Goal: Participate in discussion

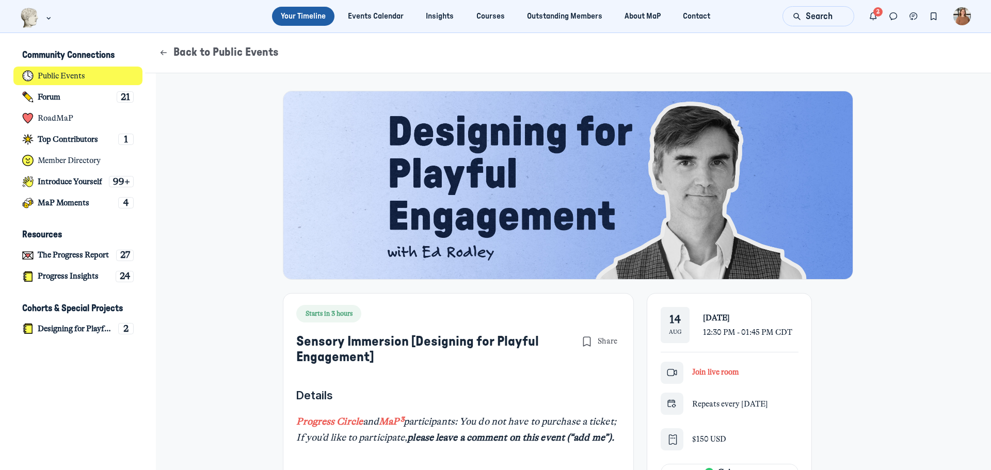
scroll to position [3275, 2030]
click at [708, 371] on span "Join live room" at bounding box center [715, 372] width 47 height 9
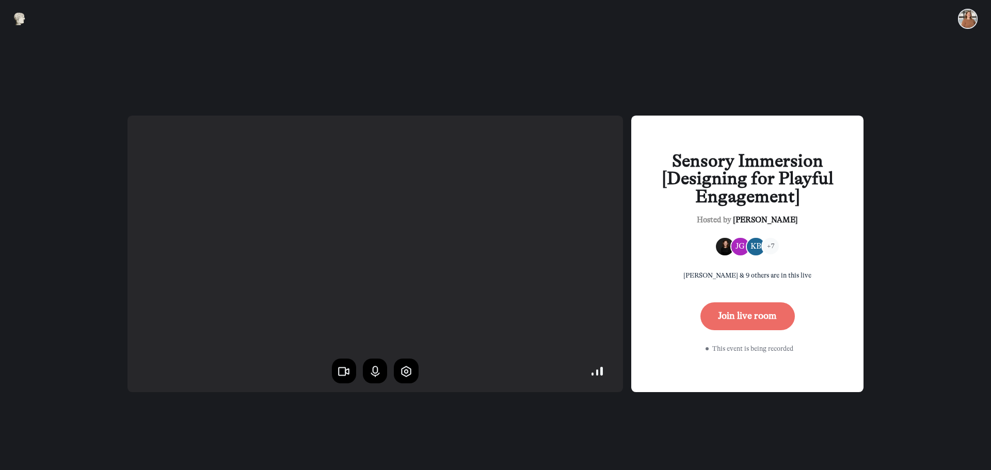
click at [756, 323] on button "Join live room" at bounding box center [748, 317] width 94 height 28
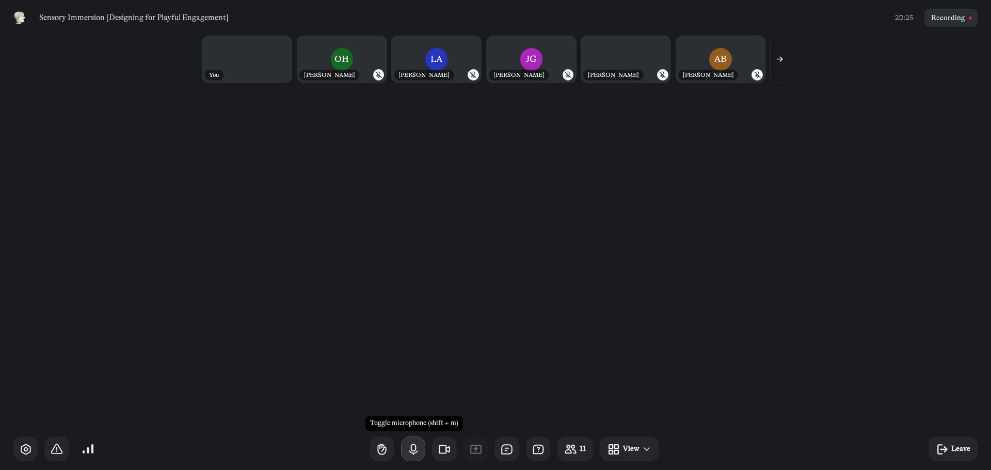
click at [419, 455] on icon "button" at bounding box center [413, 449] width 13 height 13
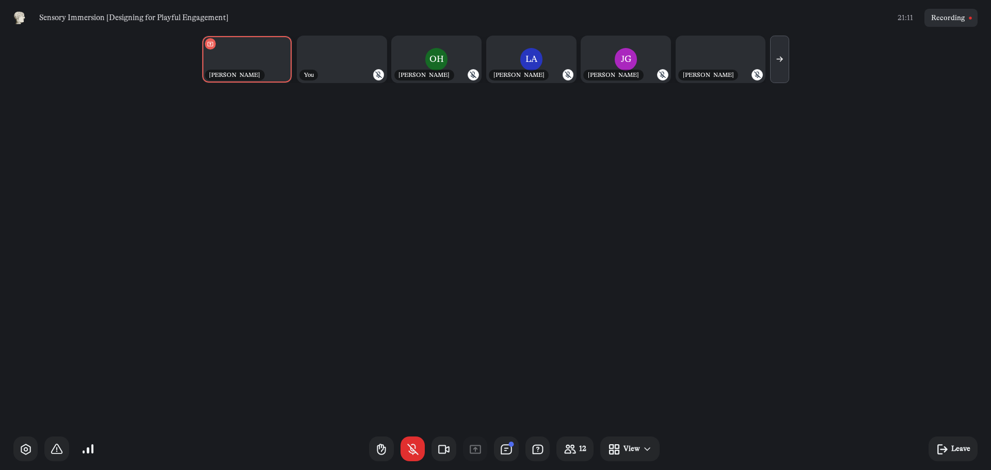
click at [777, 58] on icon "button" at bounding box center [780, 59] width 9 height 9
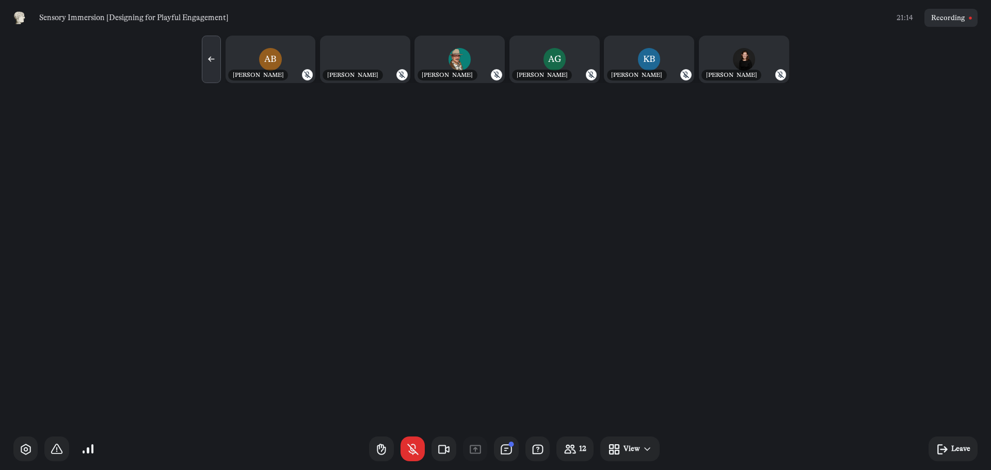
click at [209, 55] on button "button" at bounding box center [211, 60] width 19 height 48
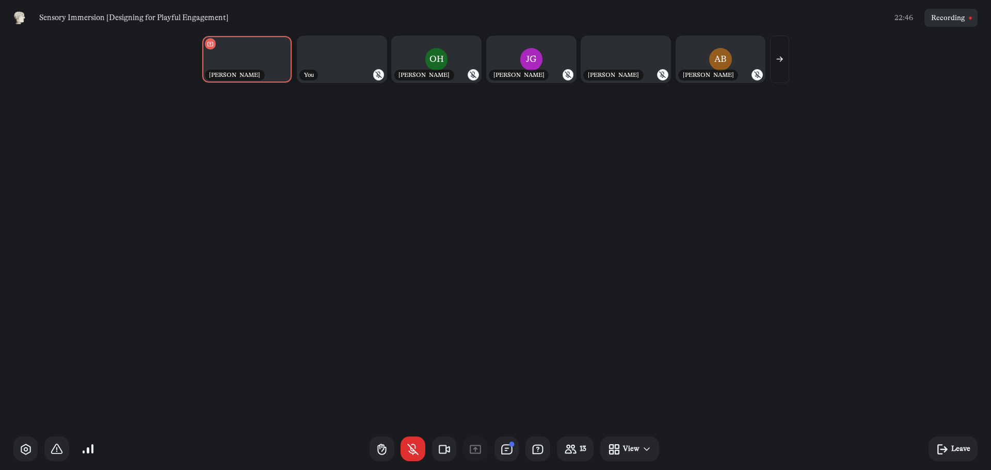
click at [779, 63] on icon "button" at bounding box center [780, 59] width 9 height 9
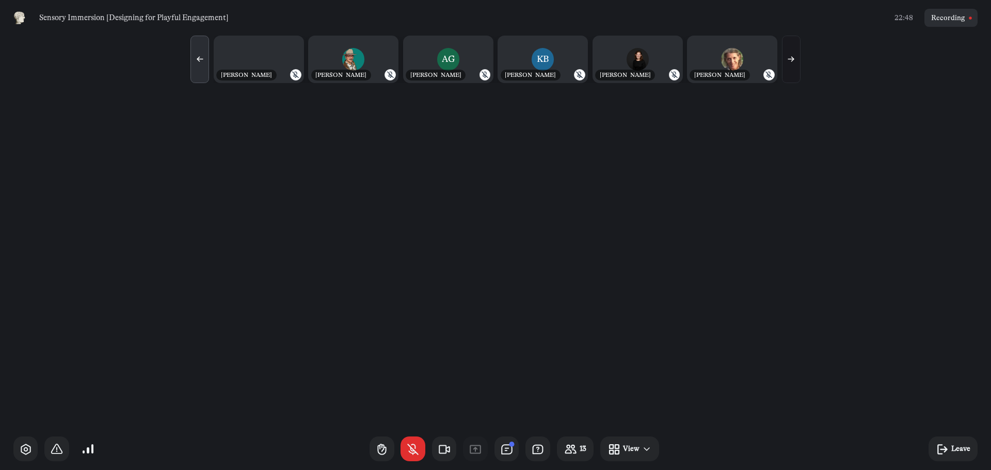
click at [206, 52] on button "button" at bounding box center [200, 60] width 19 height 48
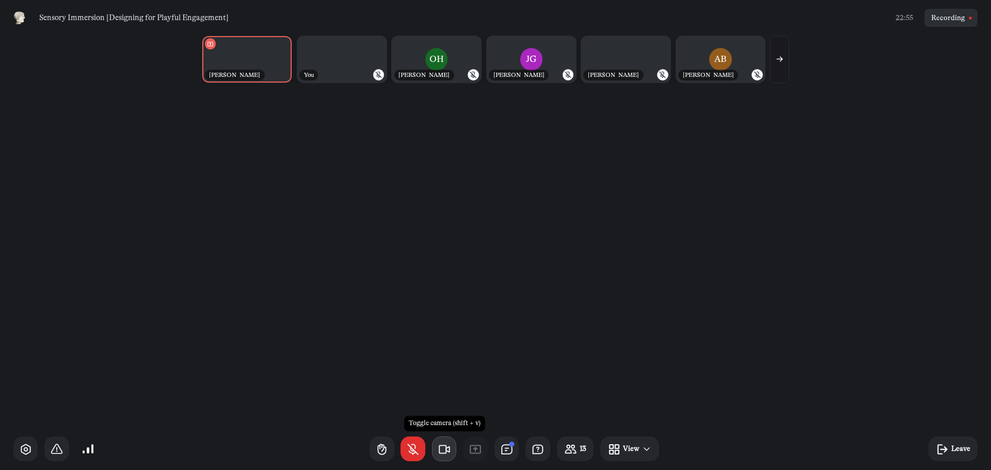
click at [442, 448] on icon "button" at bounding box center [444, 449] width 13 height 13
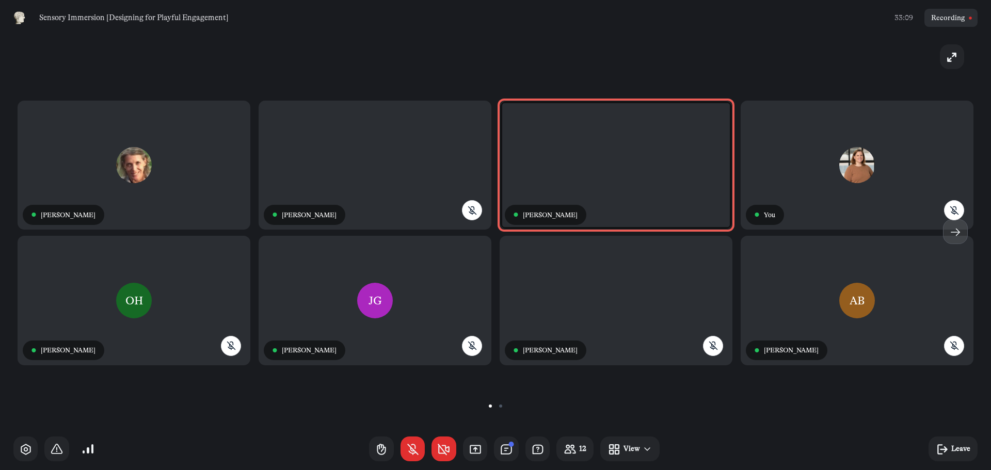
click at [957, 230] on icon "button" at bounding box center [955, 232] width 13 height 13
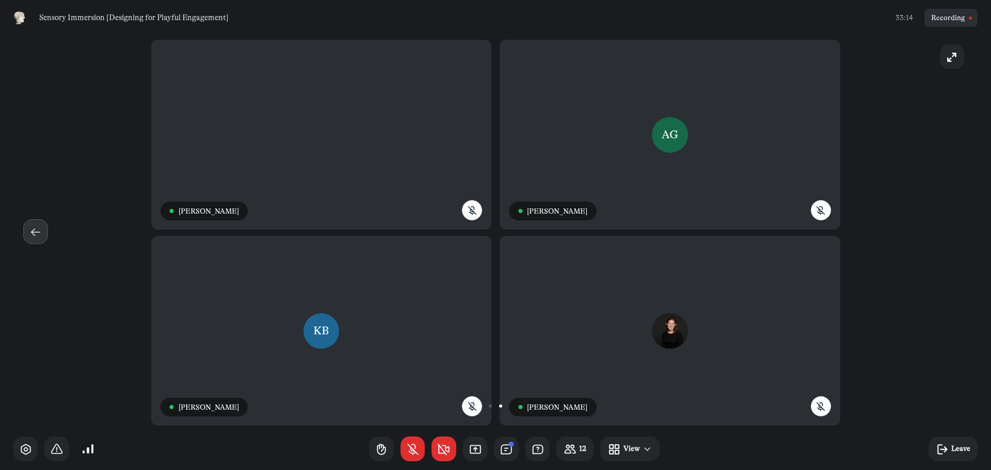
click at [36, 230] on icon "button" at bounding box center [35, 232] width 13 height 13
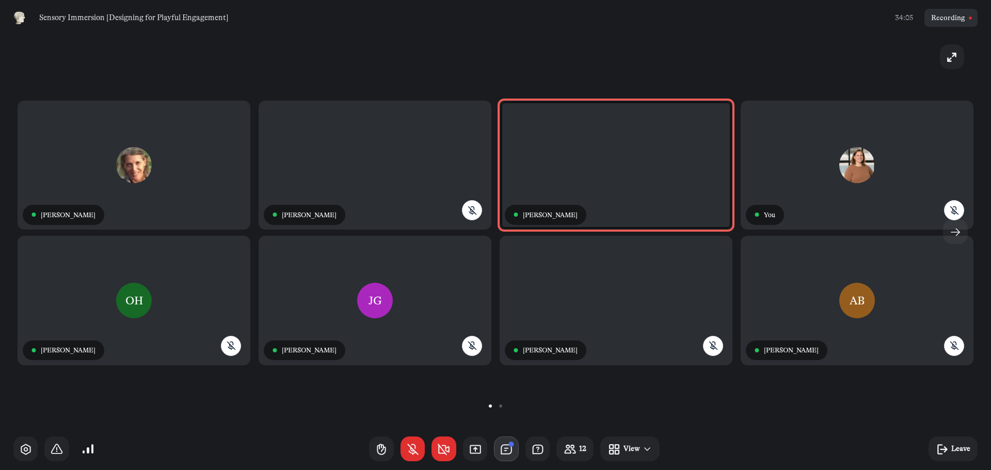
click at [506, 453] on icon "button" at bounding box center [506, 449] width 13 height 13
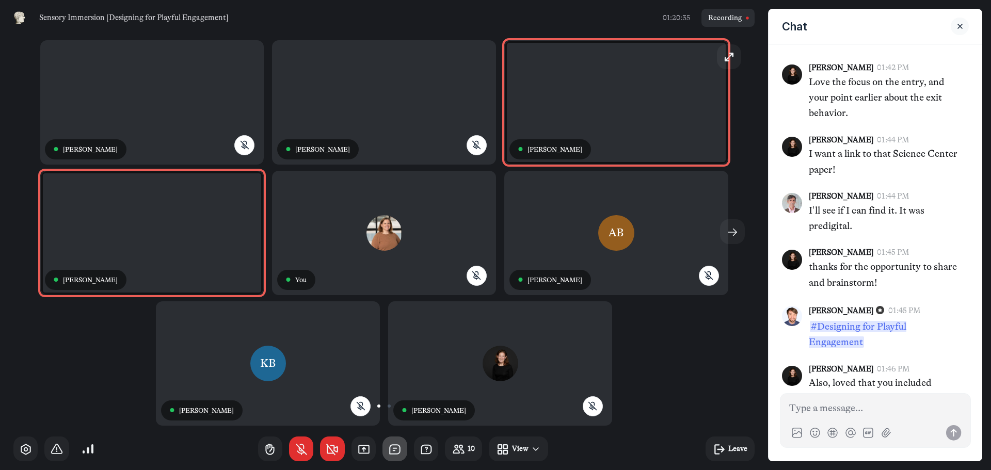
scroll to position [1899, 0]
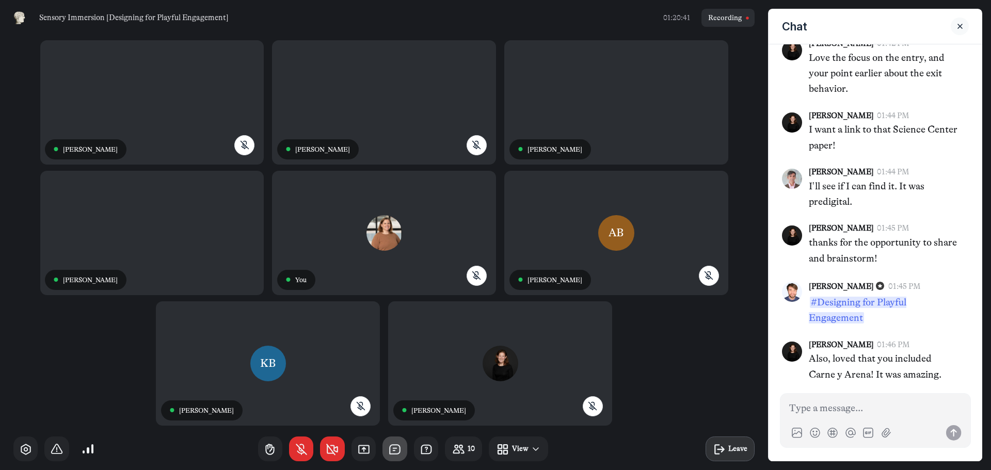
click at [733, 443] on button "Leave" at bounding box center [730, 449] width 49 height 25
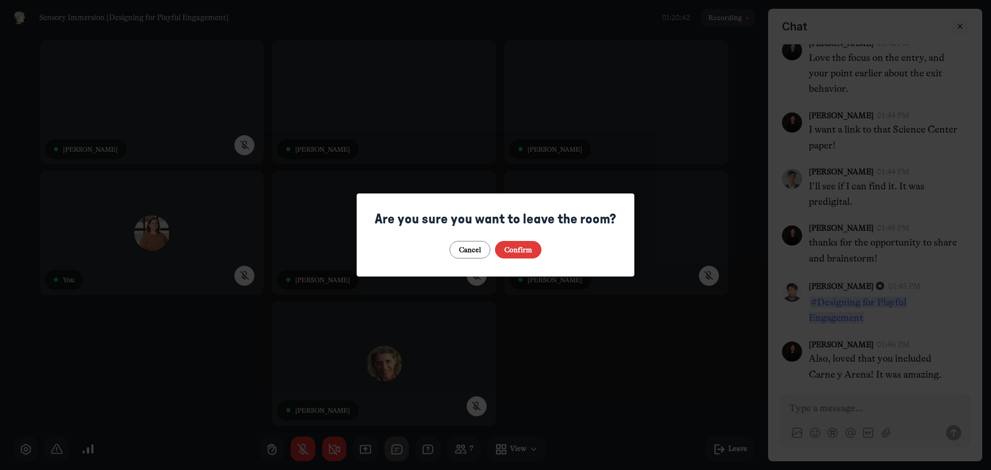
click at [534, 254] on button "Confirm" at bounding box center [518, 250] width 47 height 18
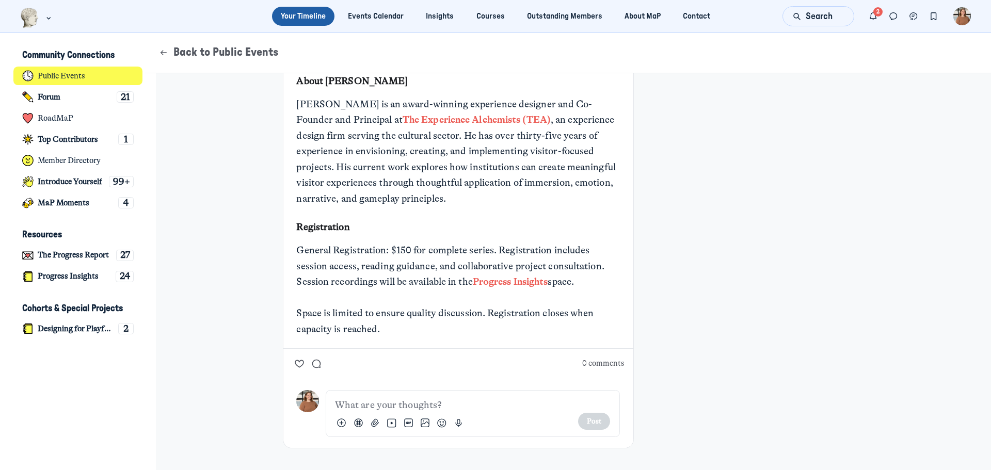
scroll to position [1128, 0]
